Goal: Book appointment/travel/reservation

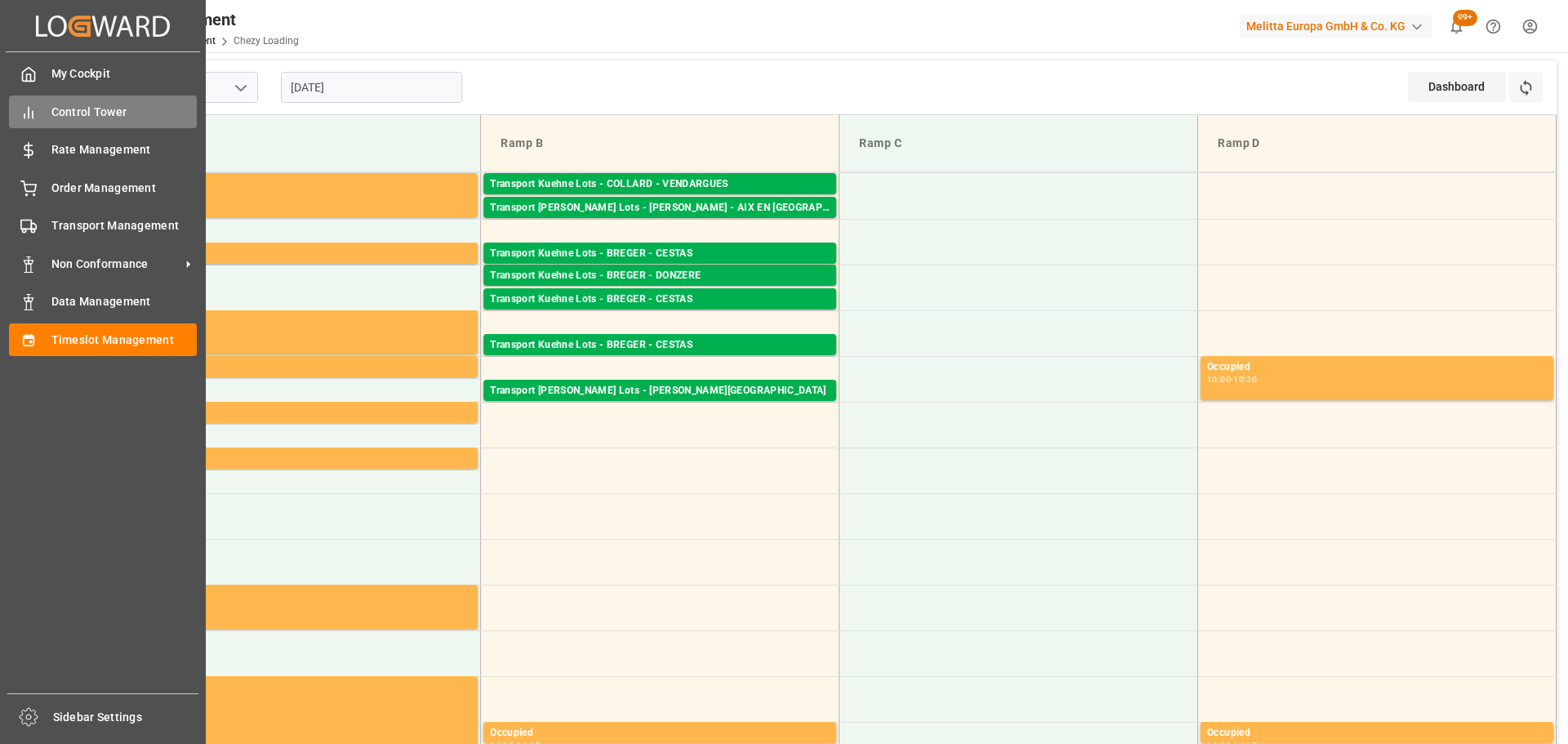
click at [43, 112] on div "Control Tower Control Tower" at bounding box center [103, 111] width 188 height 32
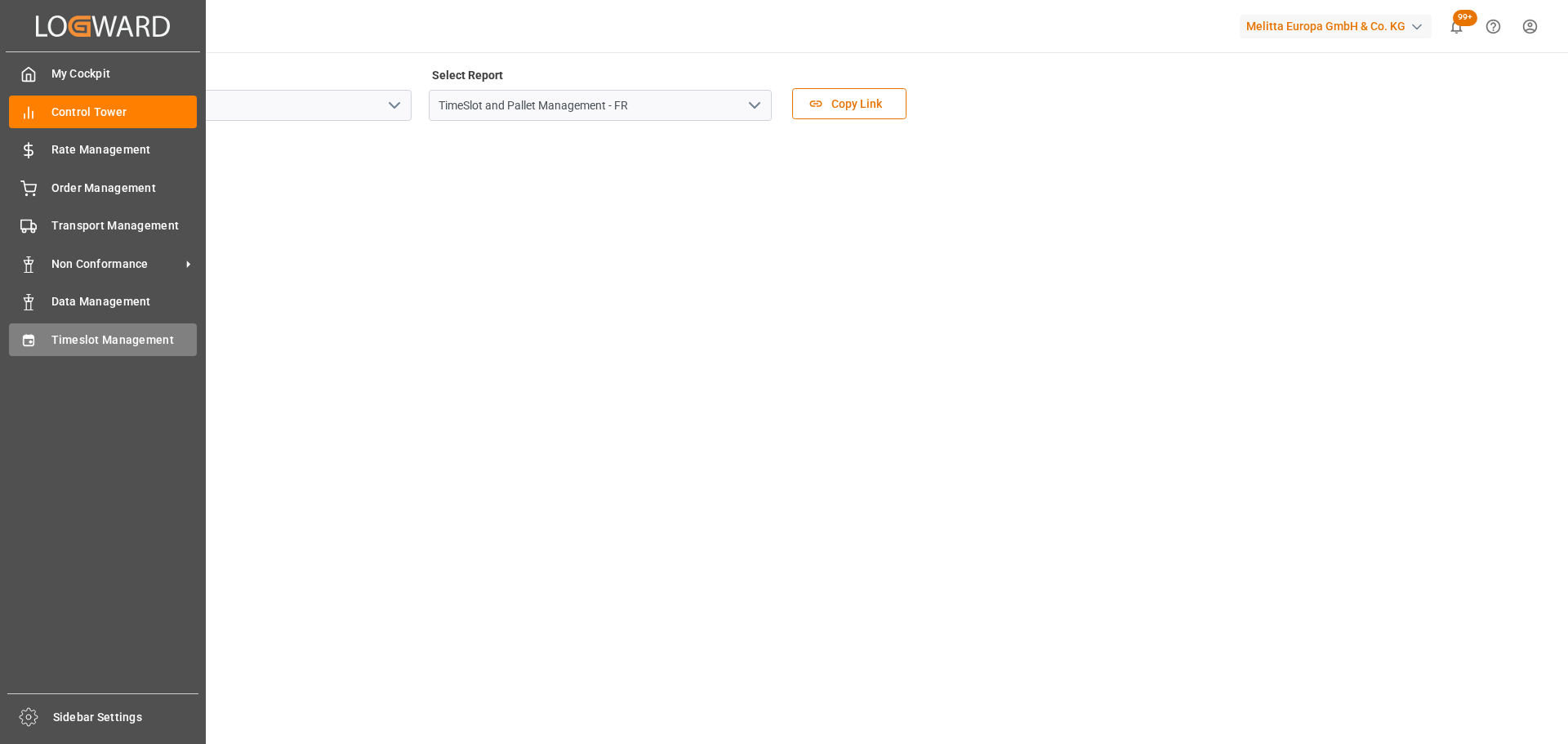
click at [72, 329] on div "Timeslot Management Timeslot Management" at bounding box center [103, 339] width 188 height 32
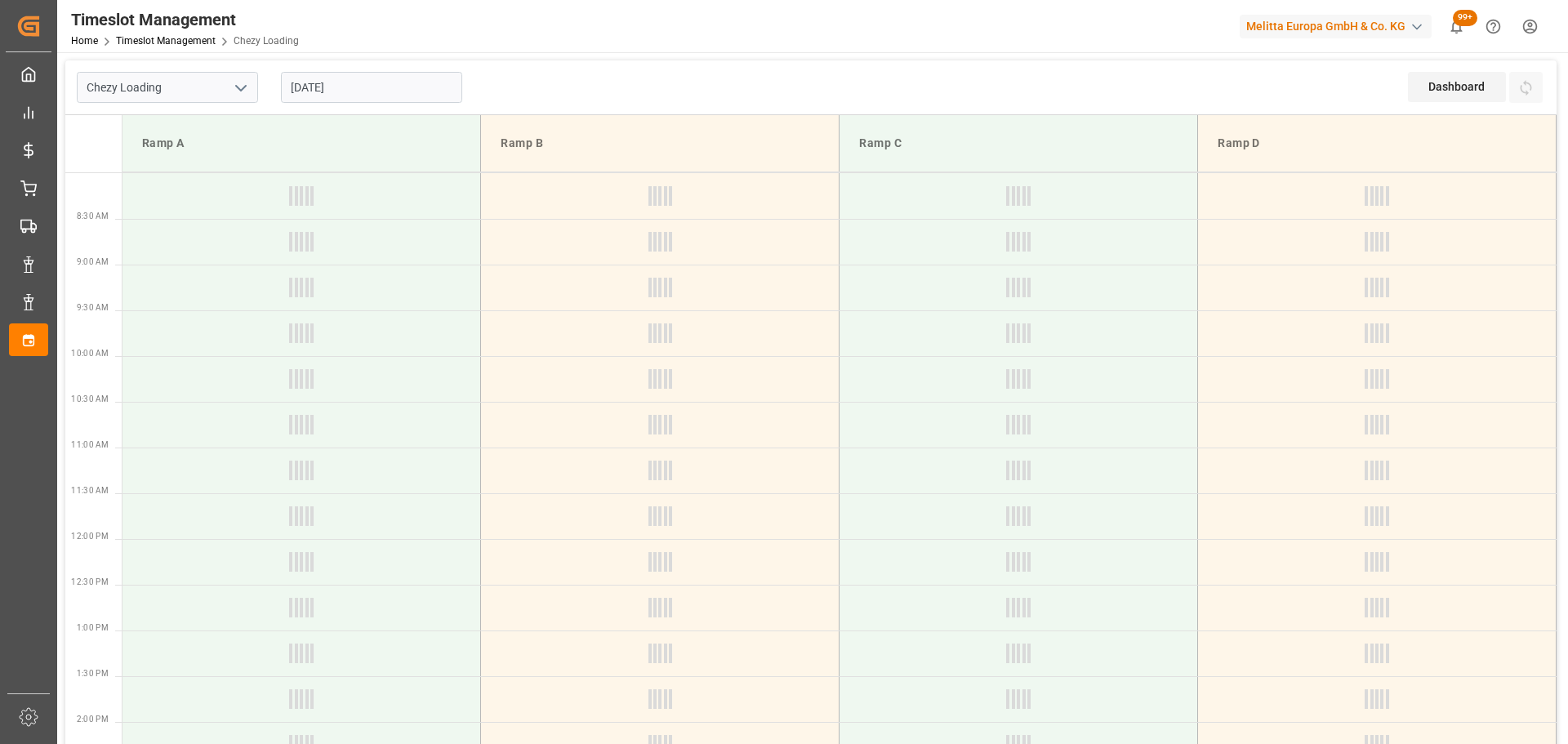
type input "Chezy Loading"
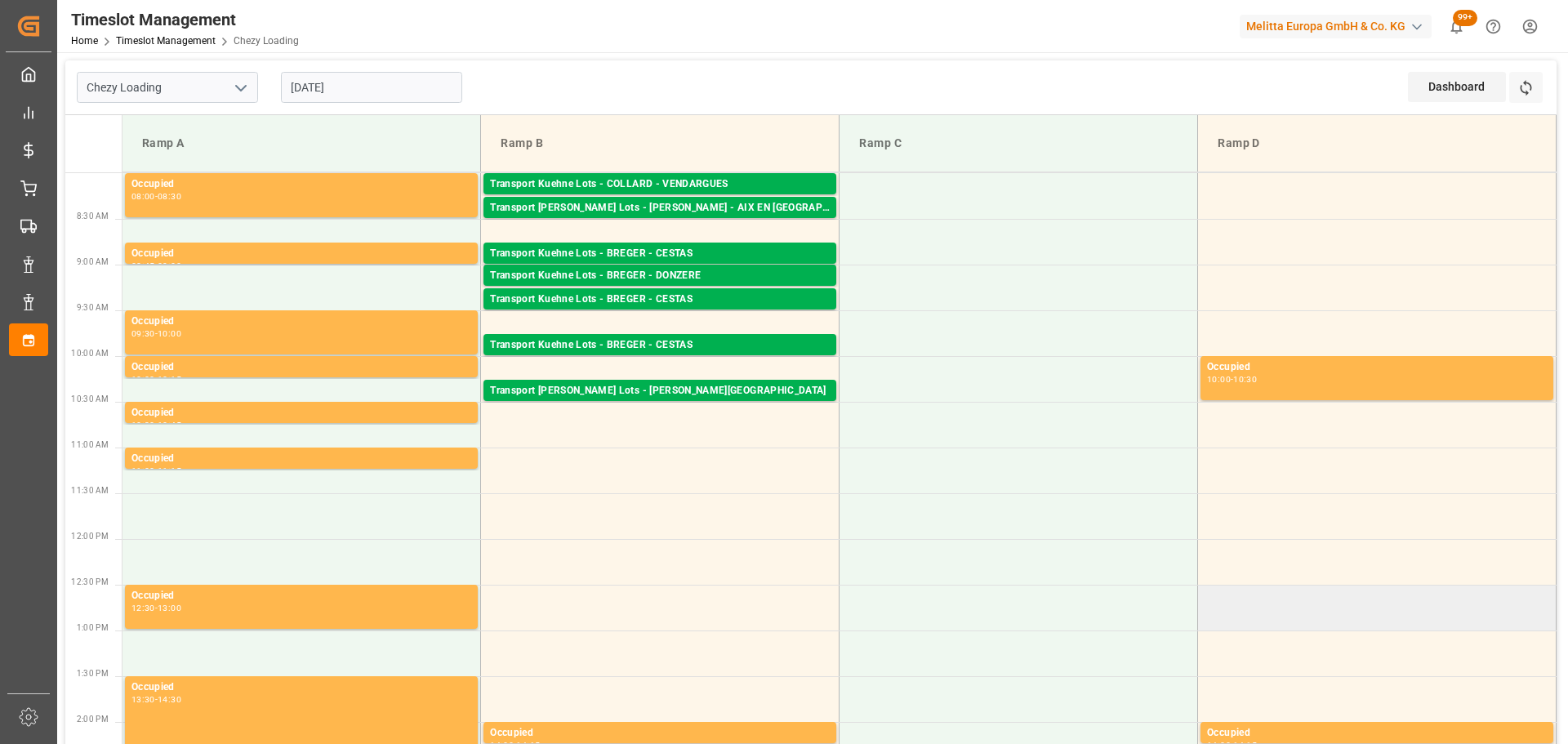
click at [1486, 591] on td at bounding box center [1378, 607] width 359 height 46
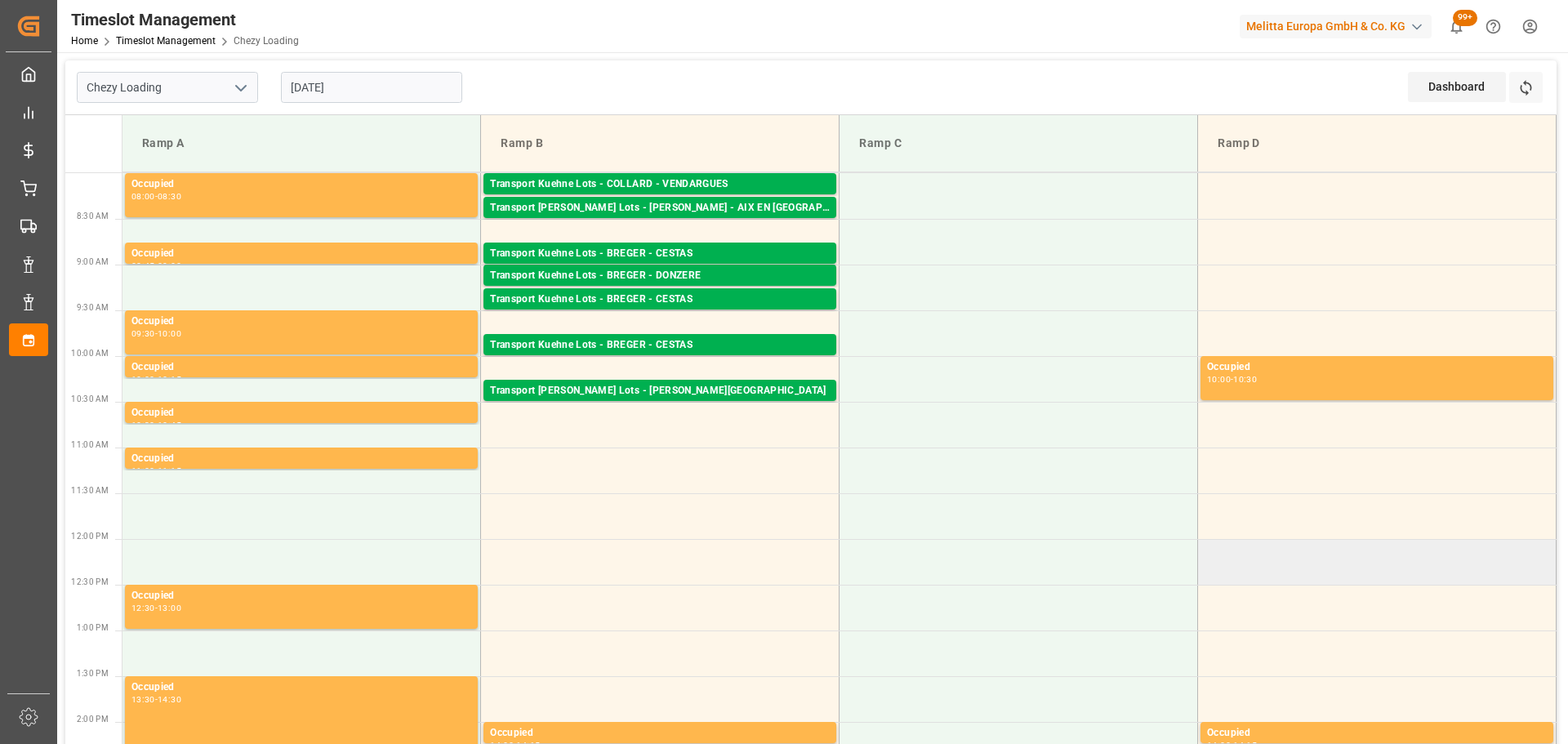
click at [1467, 548] on td at bounding box center [1378, 561] width 359 height 46
